Goal: Task Accomplishment & Management: Use online tool/utility

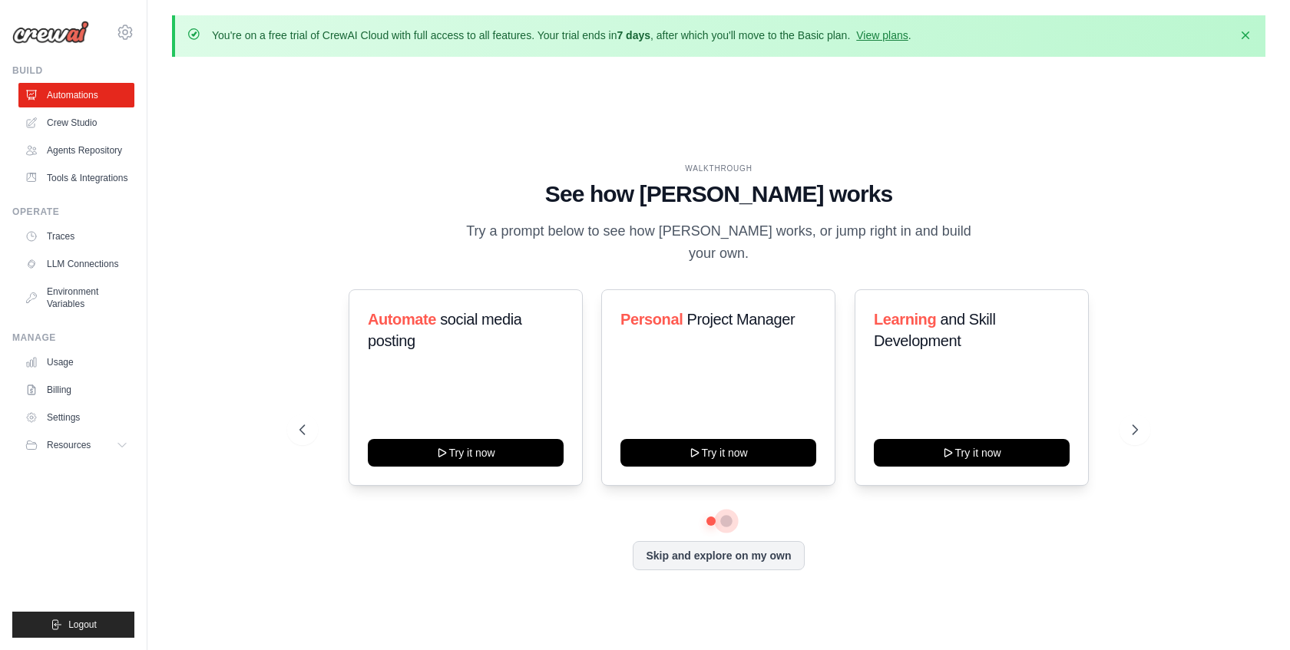
click at [728, 515] on button at bounding box center [726, 521] width 12 height 12
click at [708, 516] on button at bounding box center [711, 522] width 12 height 12
click at [728, 516] on button at bounding box center [726, 521] width 11 height 11
click at [713, 516] on button at bounding box center [710, 521] width 11 height 11
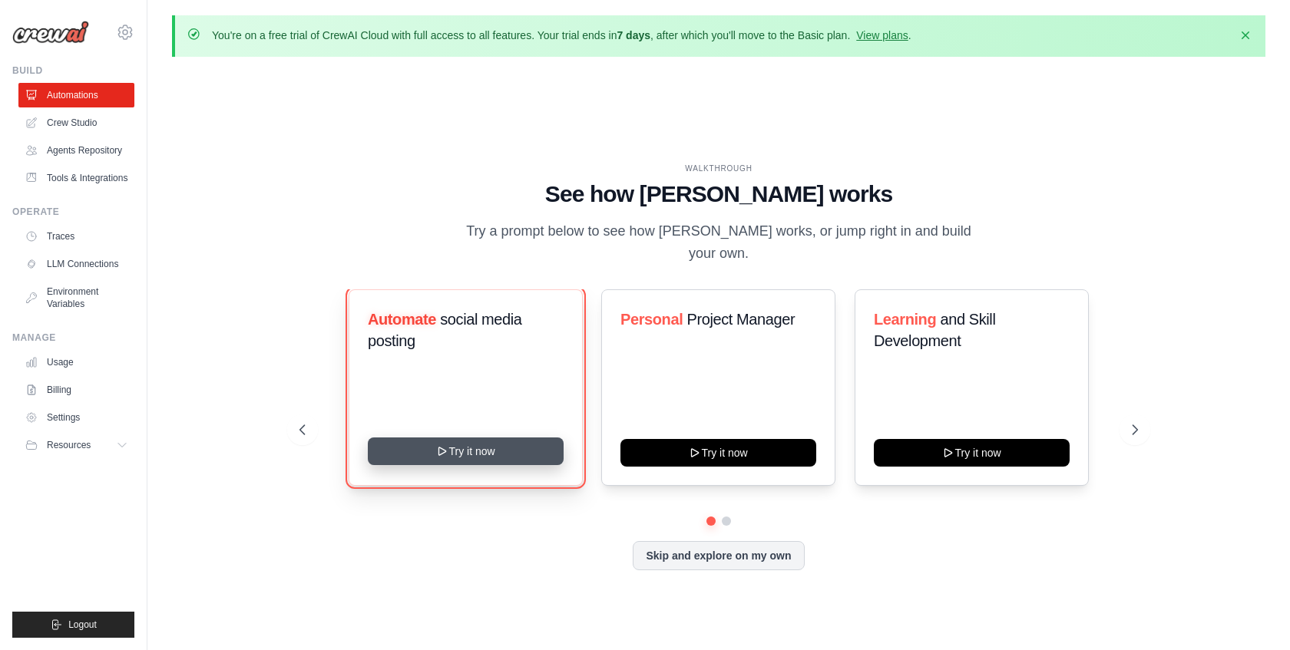
click at [472, 448] on button "Try it now" at bounding box center [466, 452] width 196 height 28
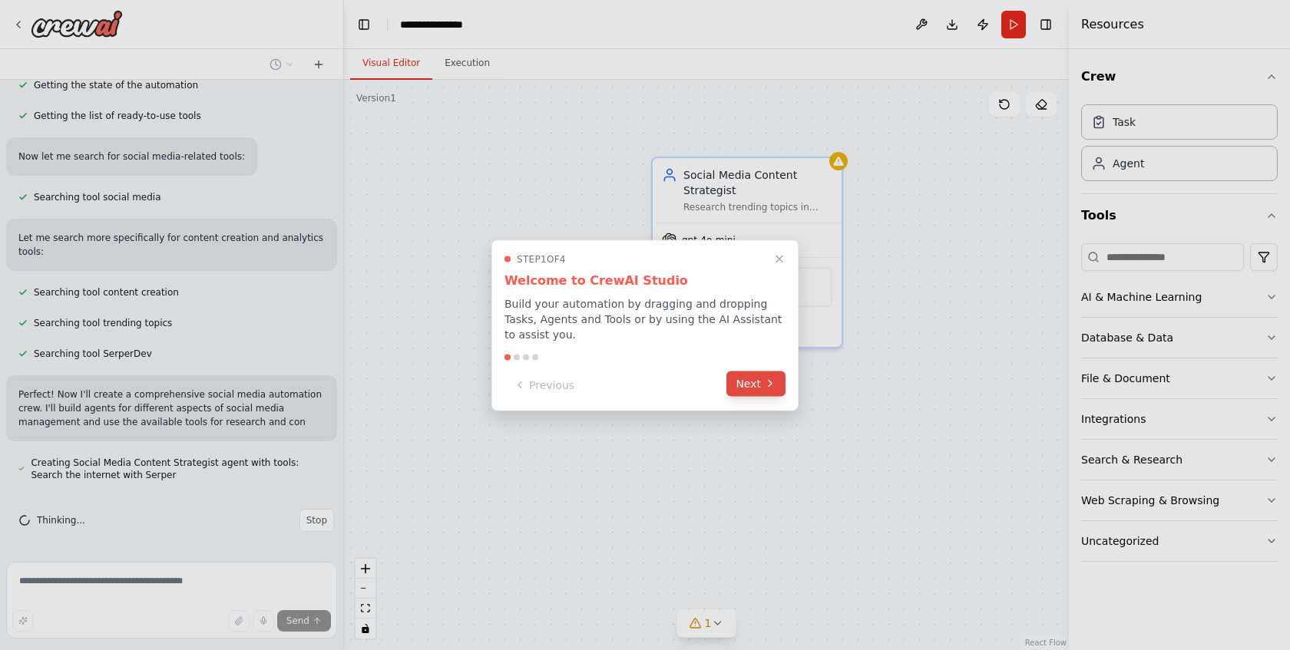
scroll to position [352, 0]
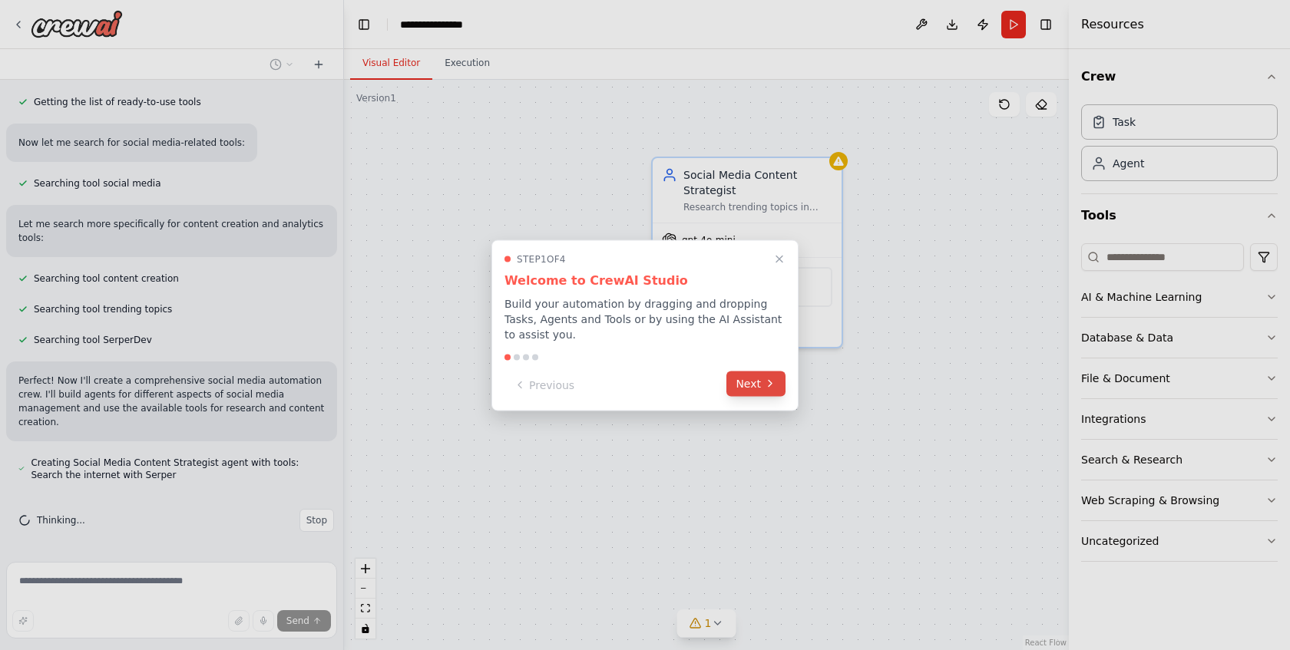
click at [750, 388] on button "Next" at bounding box center [755, 383] width 59 height 25
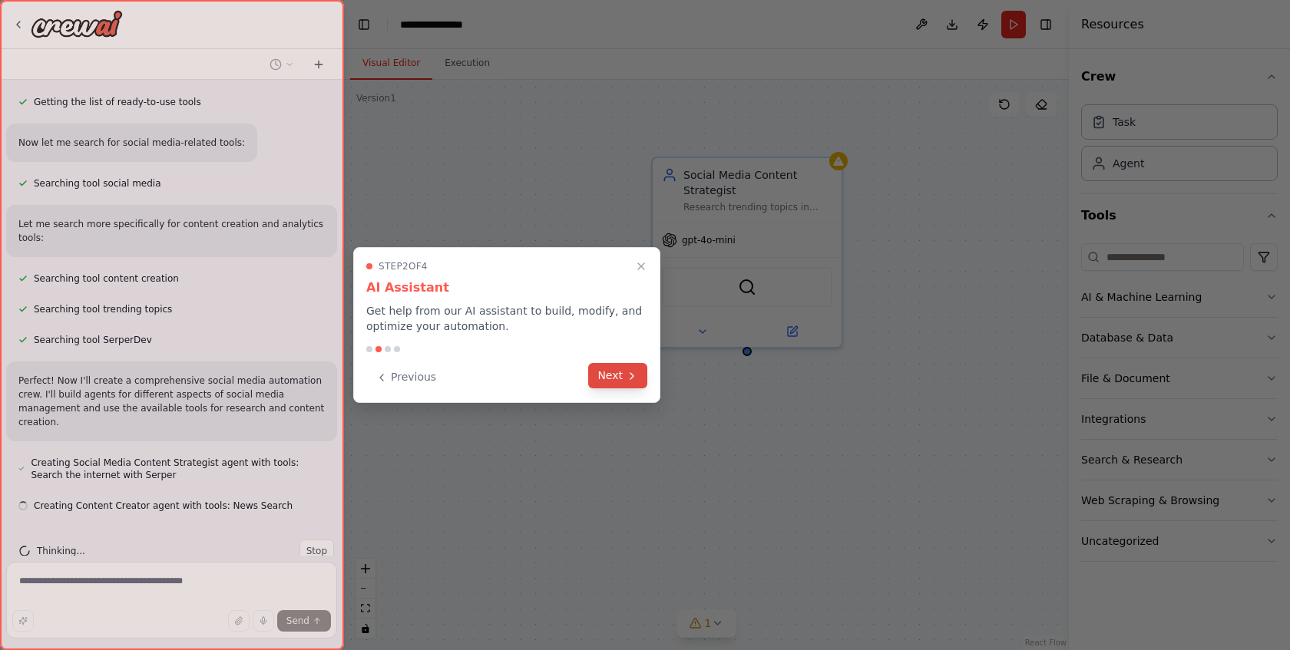
scroll to position [383, 0]
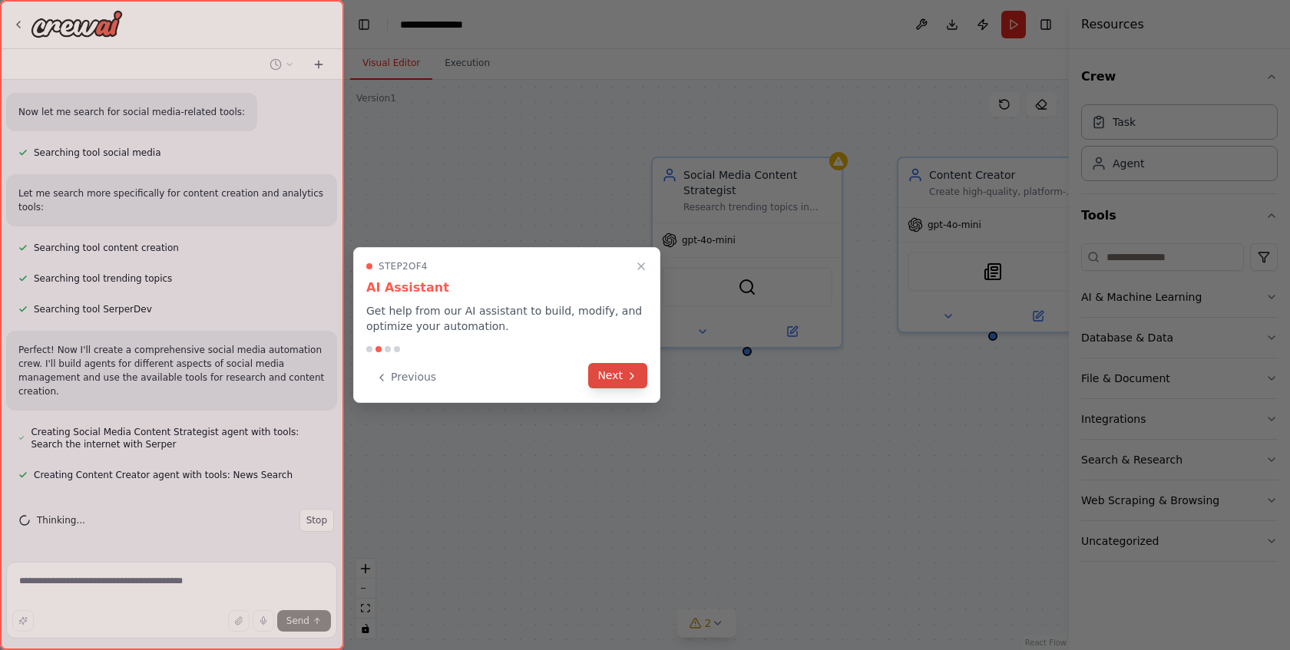
click at [626, 381] on icon at bounding box center [632, 376] width 12 height 12
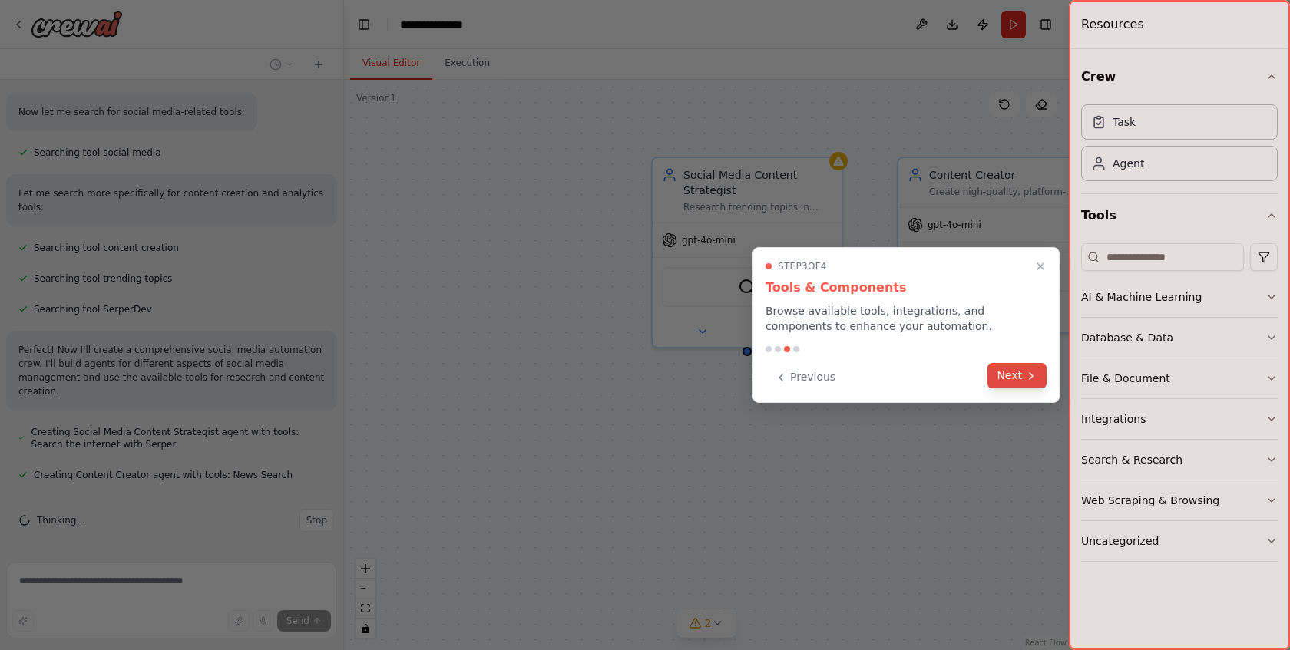
scroll to position [426, 0]
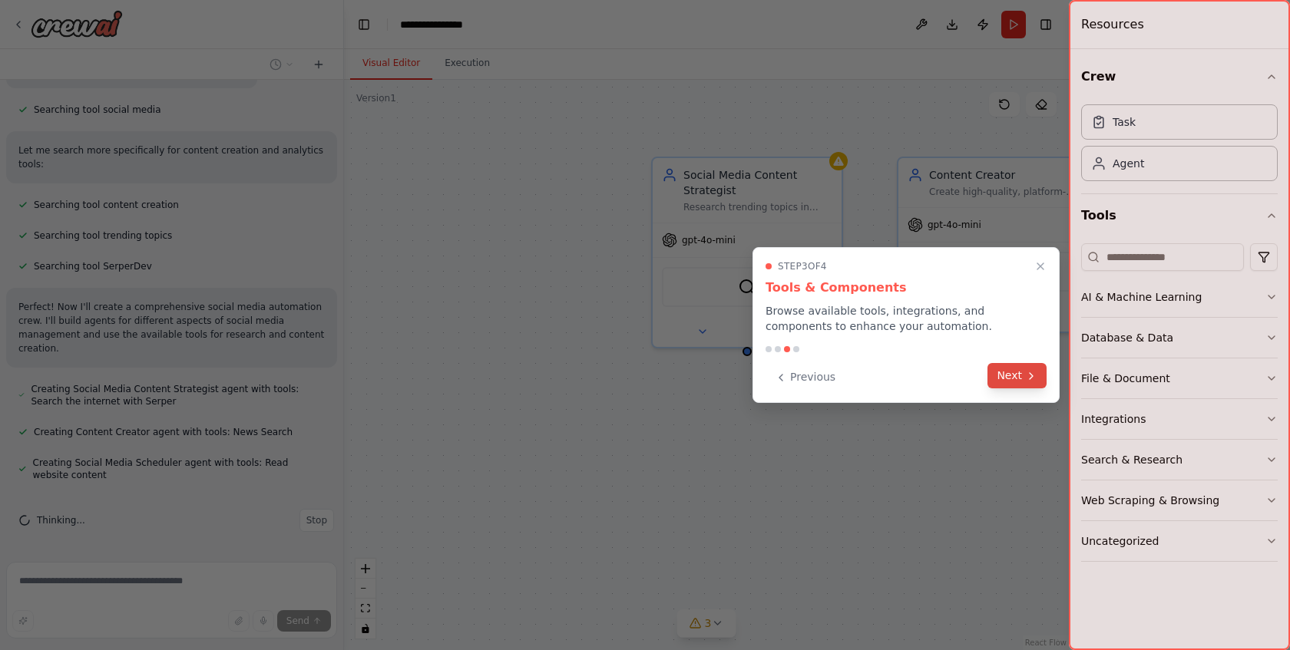
click at [1012, 381] on button "Next" at bounding box center [1016, 375] width 59 height 25
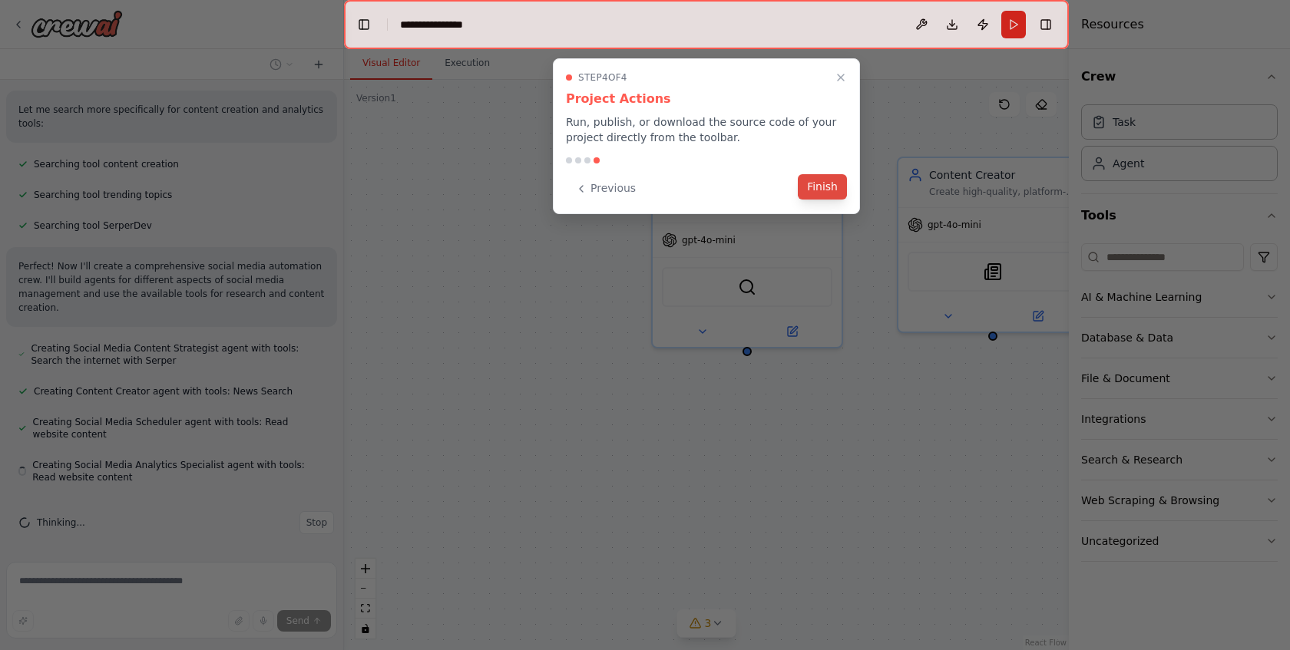
scroll to position [469, 0]
click at [821, 189] on button "Finish" at bounding box center [822, 186] width 49 height 25
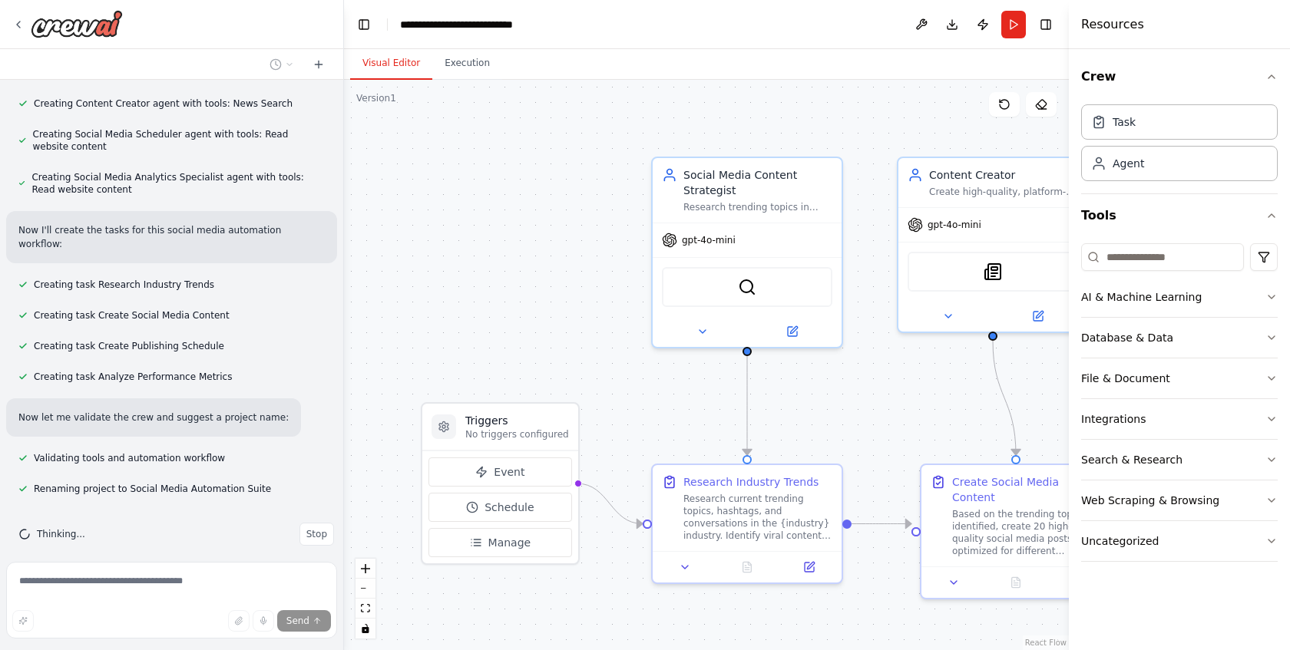
scroll to position [791, 0]
